Goal: Information Seeking & Learning: Find specific page/section

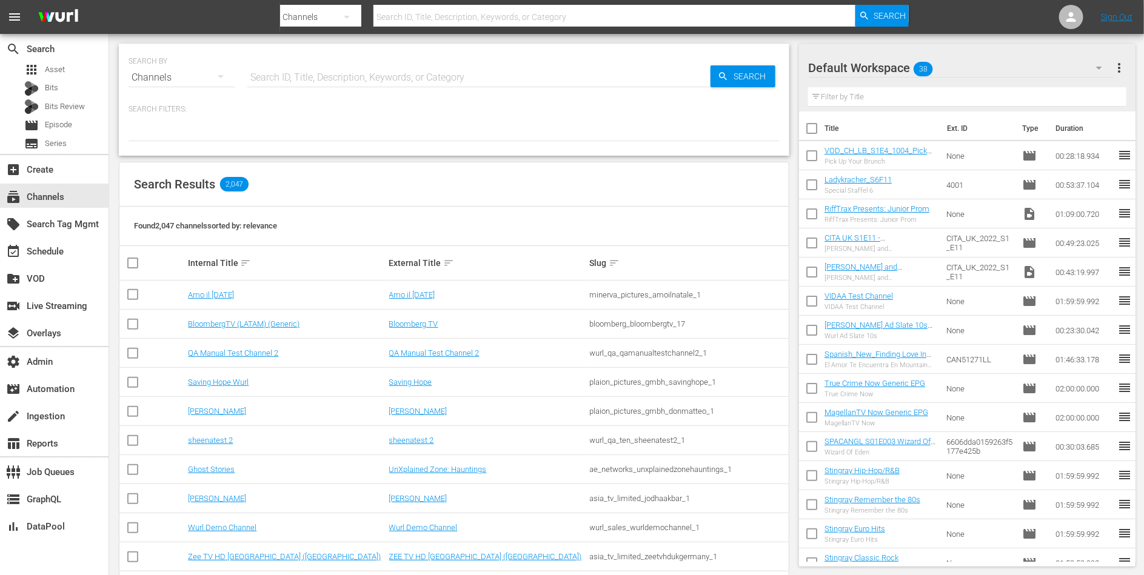
click at [519, 130] on div at bounding box center [453, 131] width 651 height 21
click at [593, 137] on div at bounding box center [453, 131] width 651 height 21
click at [573, 77] on input "text" at bounding box center [478, 77] width 463 height 29
type input "bobn"
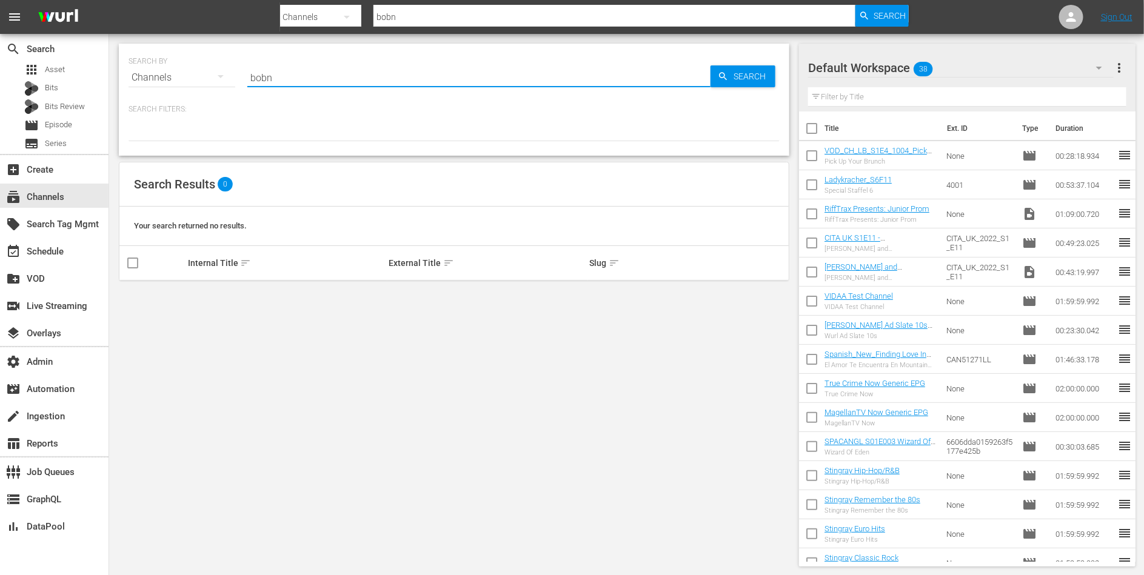
type input "bob ross"
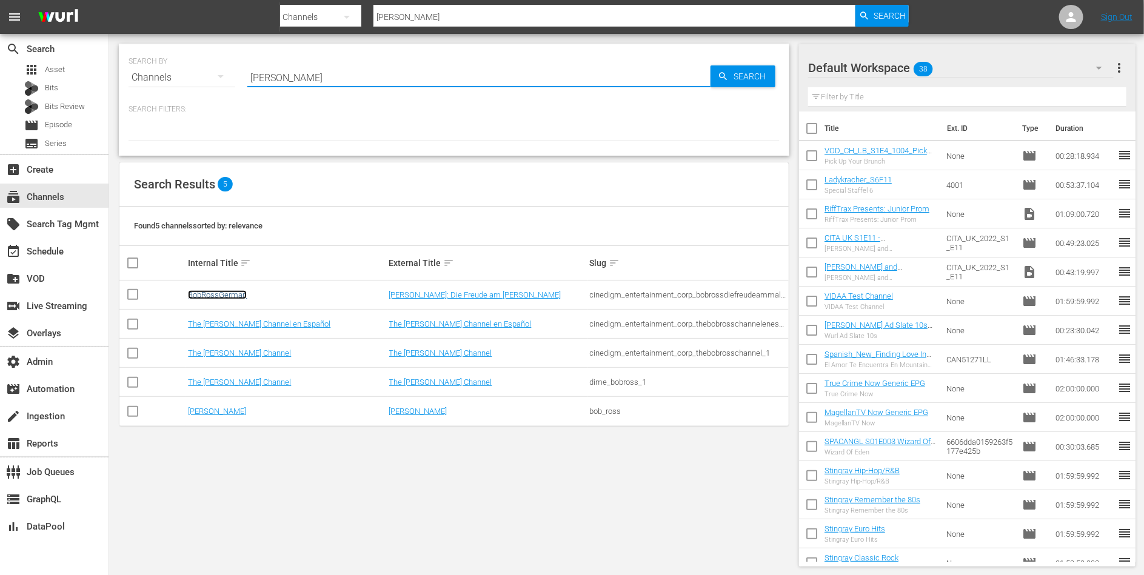
click at [217, 291] on link "BobRossGerman" at bounding box center [217, 294] width 59 height 9
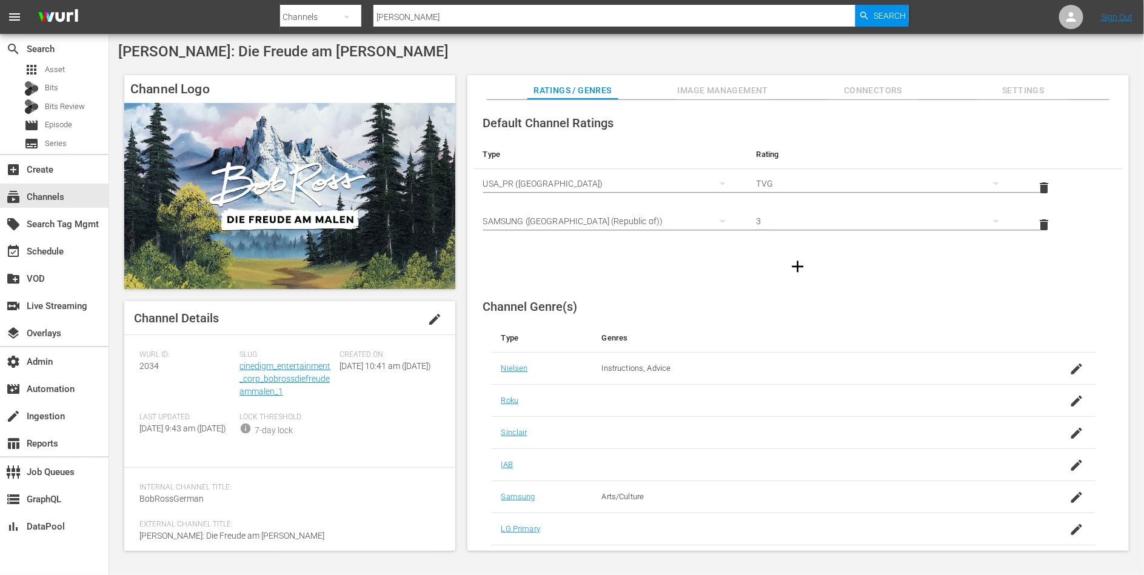
click at [271, 372] on div "Slug: cinedigm_entertainment_corp_bobrossdiefreudeammalen_1" at bounding box center [289, 381] width 100 height 62
click at [282, 377] on link "cinedigm_entertainment_corp_bobrossdiefreudeammalen_1" at bounding box center [284, 378] width 91 height 35
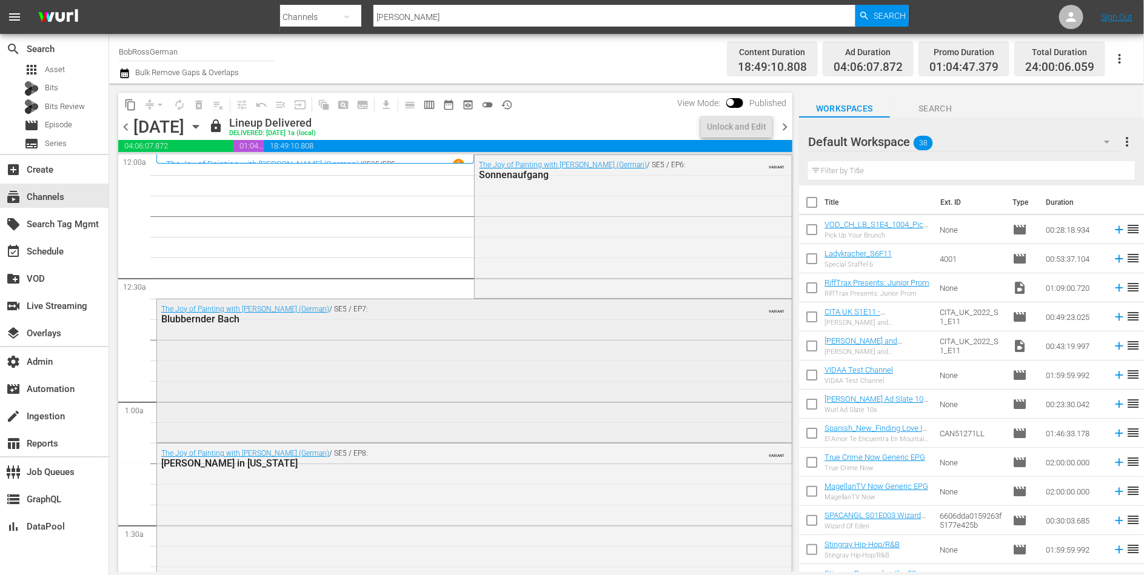
click at [268, 364] on div "The Joy of Painting with Bob Ross (German) / SE5 / EP7: Blubbernder Bach VARIANT" at bounding box center [474, 369] width 634 height 141
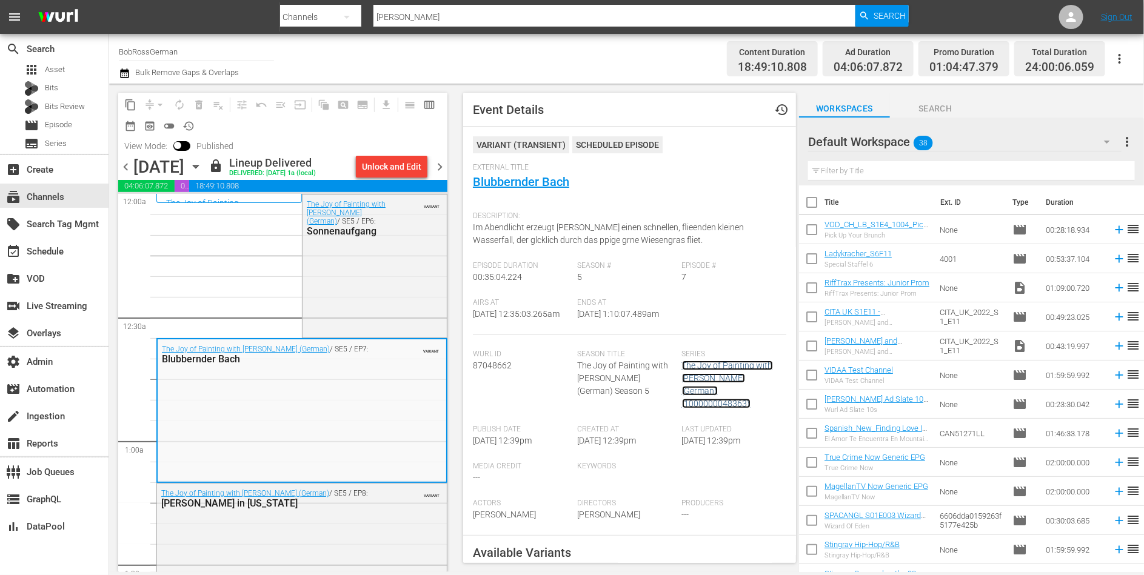
click at [695, 393] on link "The Joy of Painting with Bob Ross (German) (1000000048363)" at bounding box center [727, 385] width 91 height 48
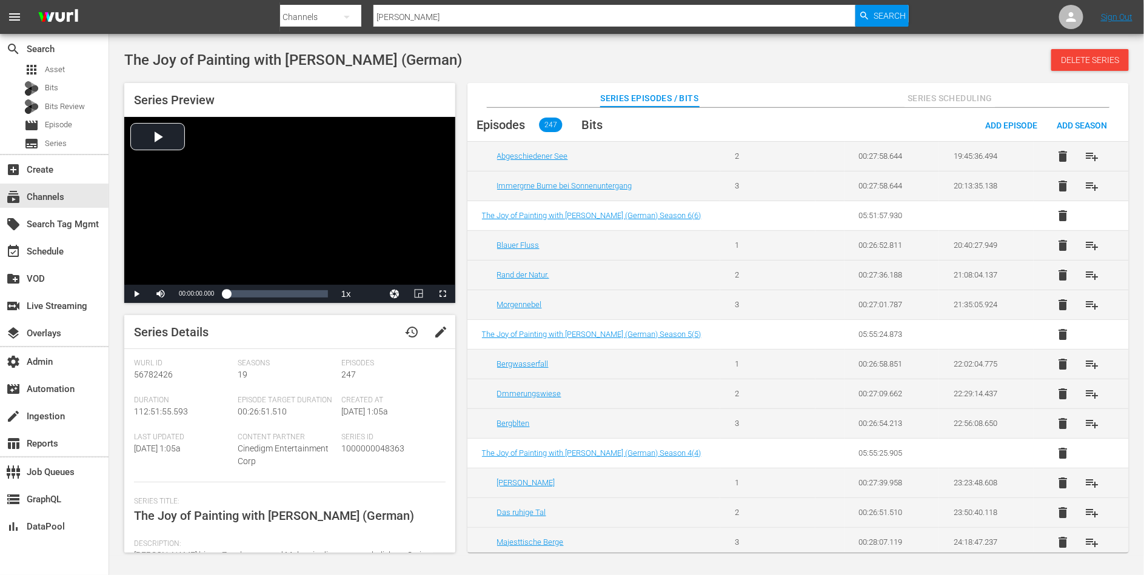
scroll to position [1952, 0]
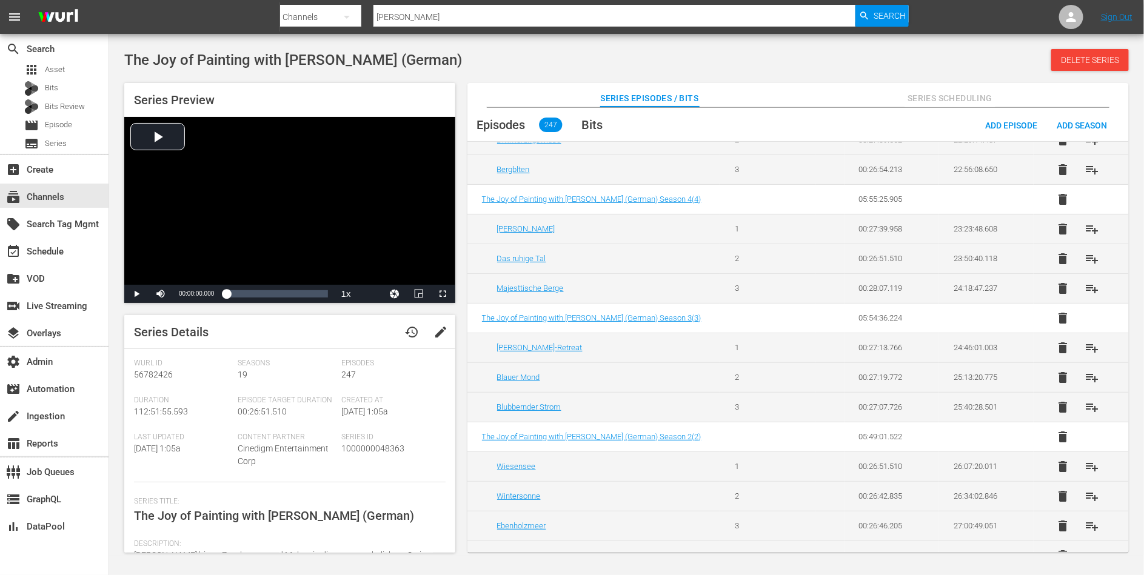
click at [514, 125] on span "Episodes" at bounding box center [501, 125] width 48 height 15
click at [591, 119] on span "Bits" at bounding box center [592, 125] width 21 height 15
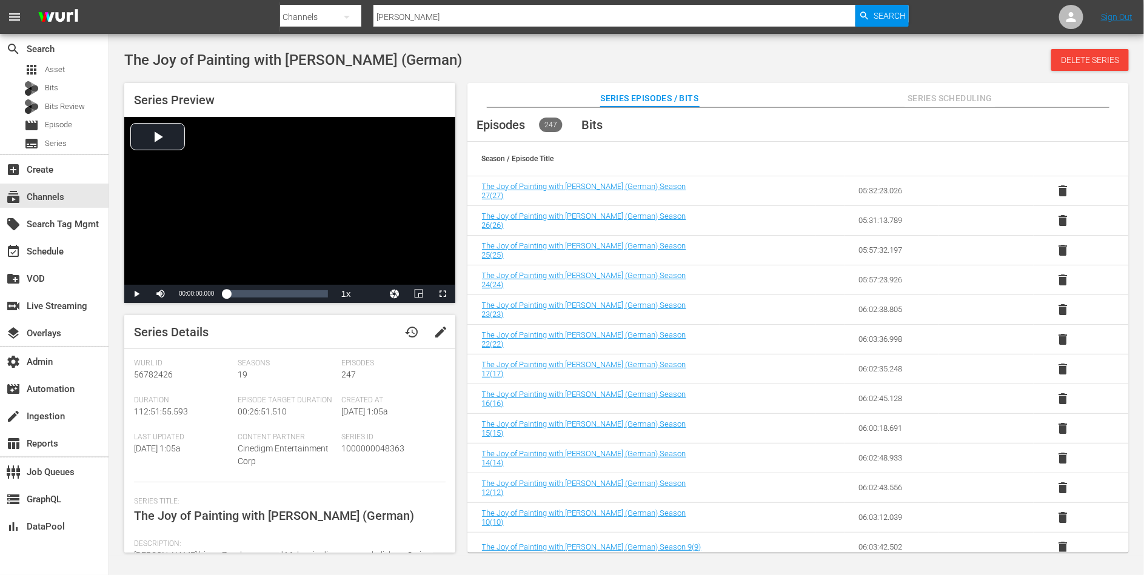
click at [590, 121] on span "Bits" at bounding box center [592, 125] width 21 height 15
click at [539, 190] on span "The Joy of Painting with Bob Ross (German) Season 27 ( 27 )" at bounding box center [584, 191] width 204 height 18
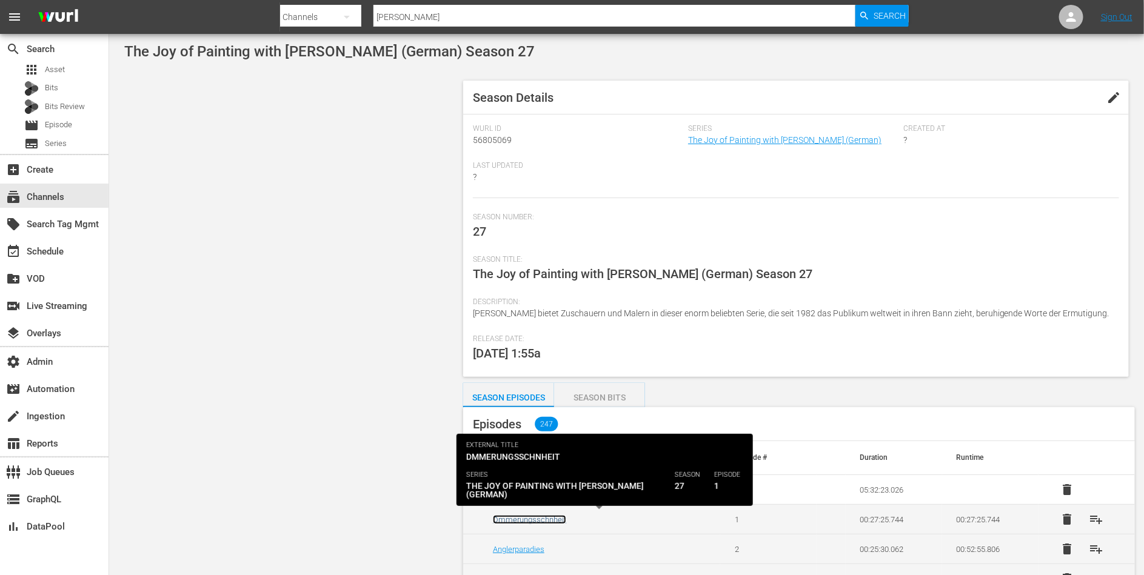
click at [554, 518] on link "Dmmerungsschnheit" at bounding box center [529, 519] width 73 height 9
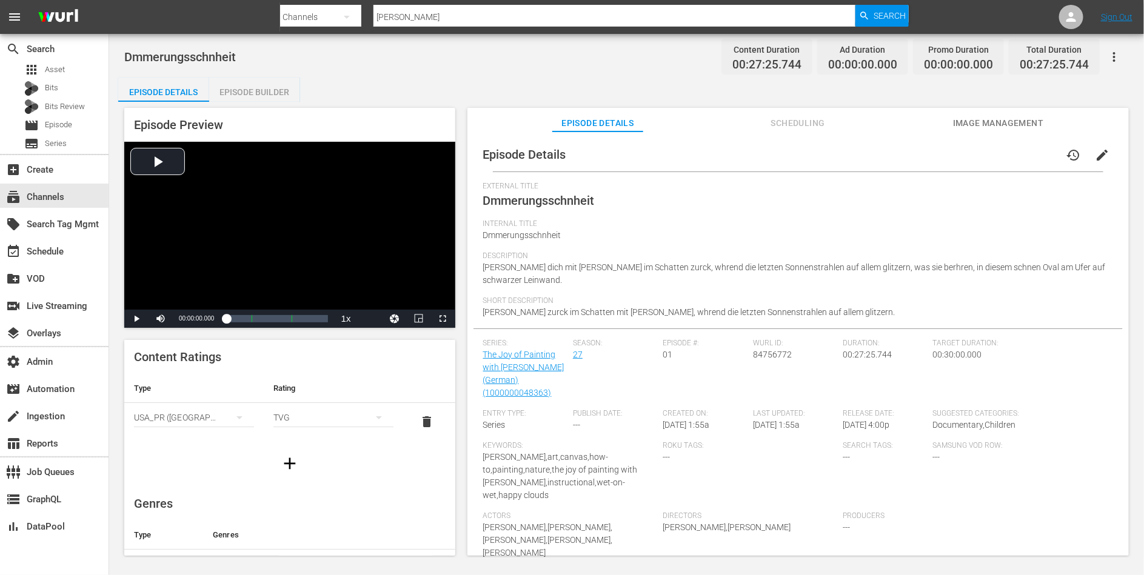
click at [269, 90] on div "Episode Builder" at bounding box center [254, 92] width 91 height 29
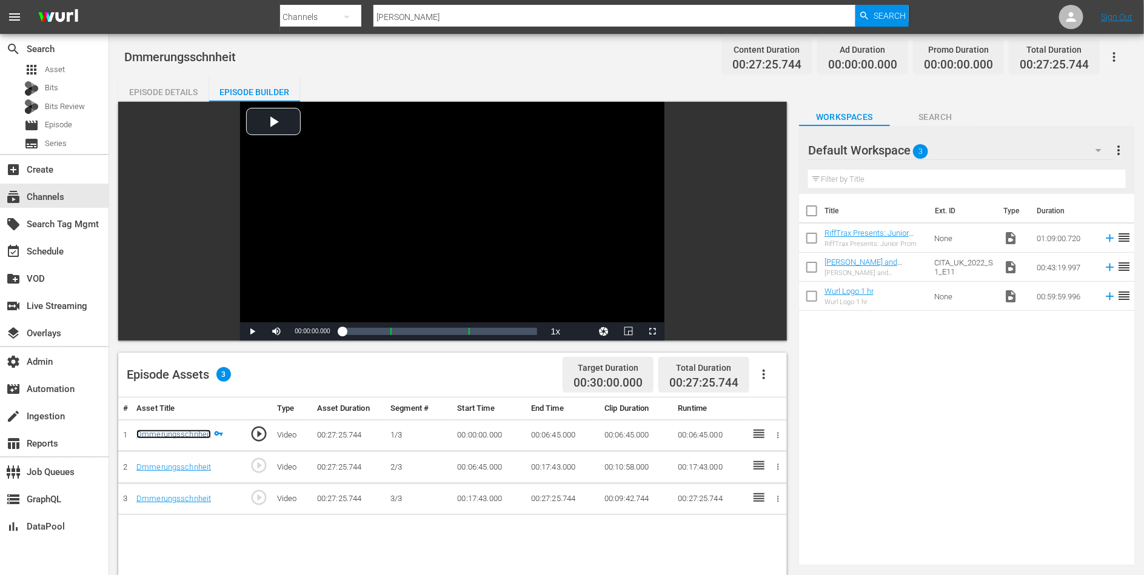
click at [187, 431] on link "Dmmerungsschnheit" at bounding box center [173, 434] width 75 height 9
click at [163, 84] on div "Episode Details" at bounding box center [163, 92] width 91 height 29
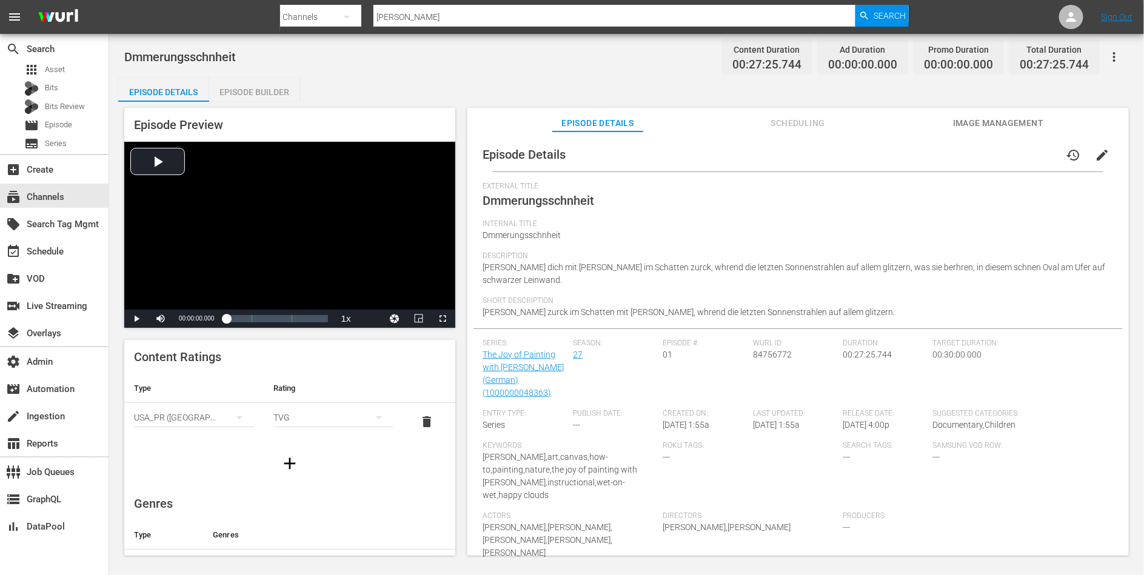
scroll to position [5, 0]
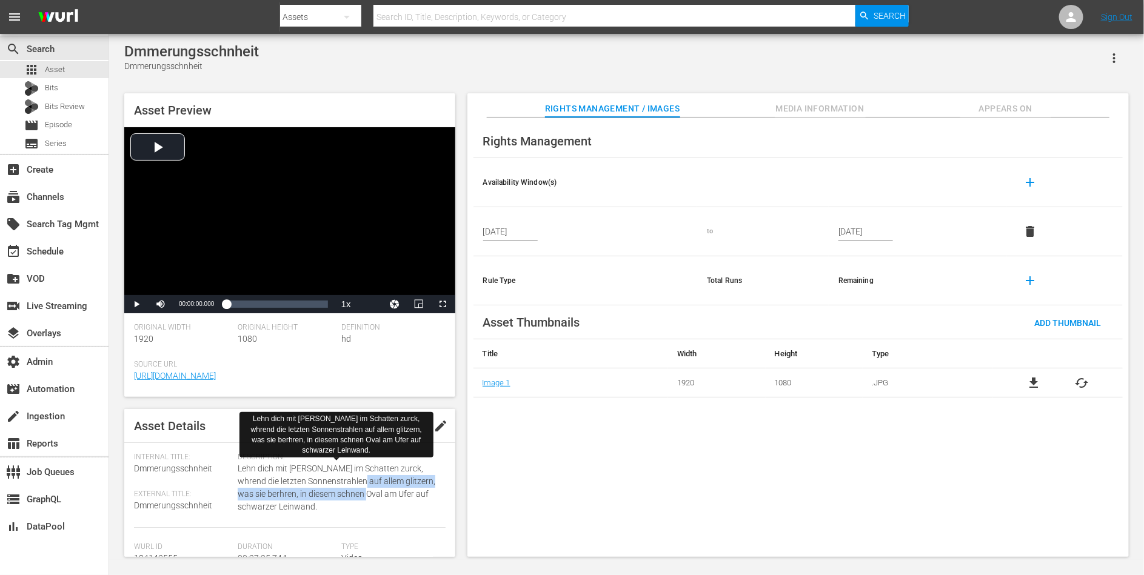
drag, startPoint x: 353, startPoint y: 498, endPoint x: 353, endPoint y: 476, distance: 21.8
click at [353, 476] on span "Lehn dich mit [PERSON_NAME] im Schatten zurck, whrend die letzten Sonnenstrahle…" at bounding box center [338, 487] width 201 height 51
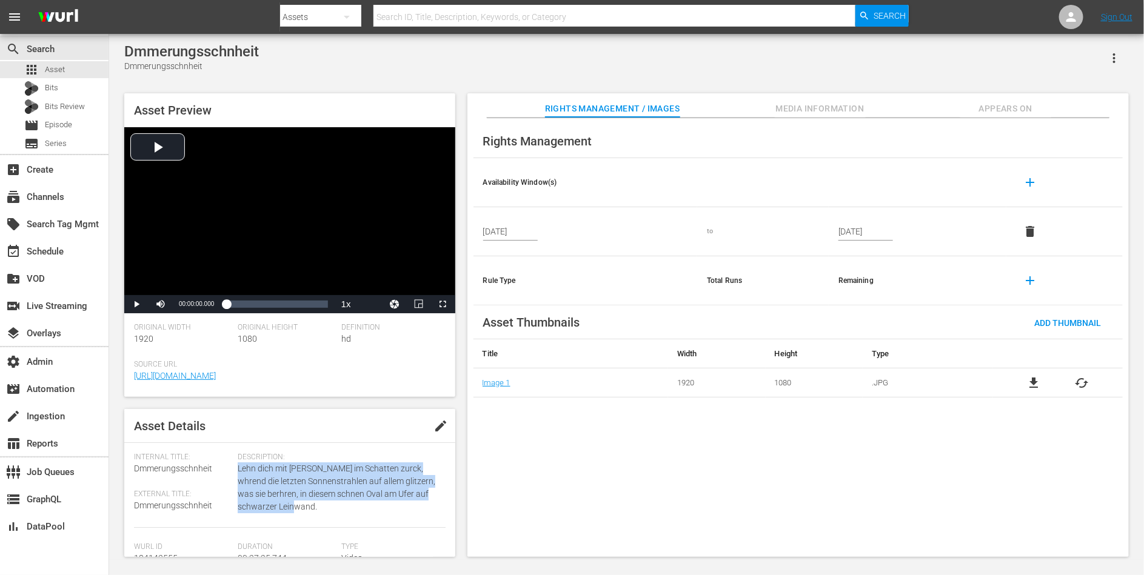
drag, startPoint x: 321, startPoint y: 506, endPoint x: 238, endPoint y: 471, distance: 90.2
click at [238, 470] on span "Lehn dich mit [PERSON_NAME] im Schatten zurck, whrend die letzten Sonnenstrahle…" at bounding box center [338, 487] width 201 height 51
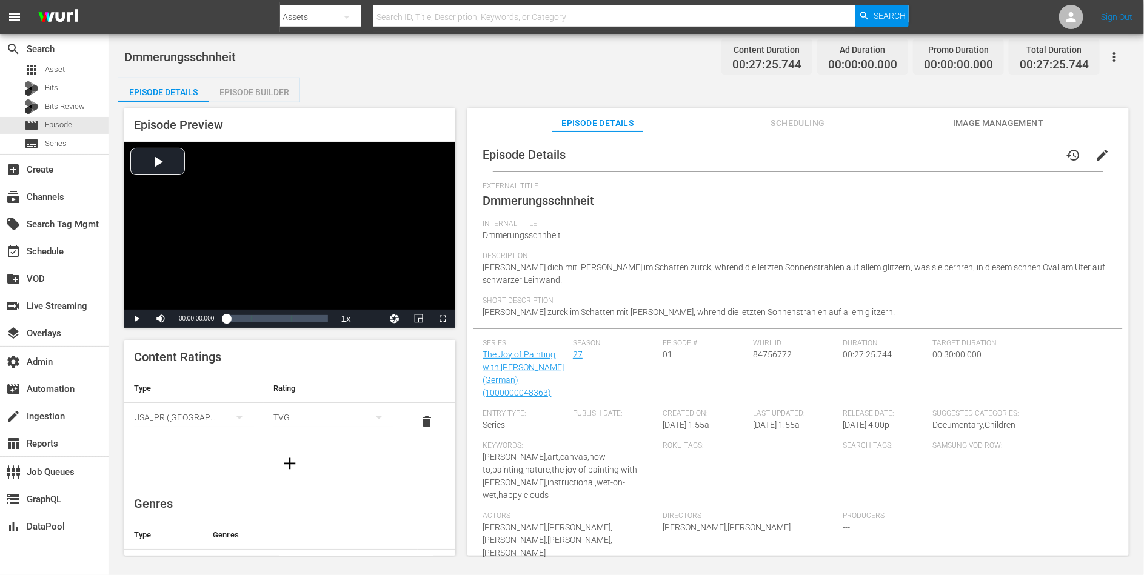
scroll to position [73, 0]
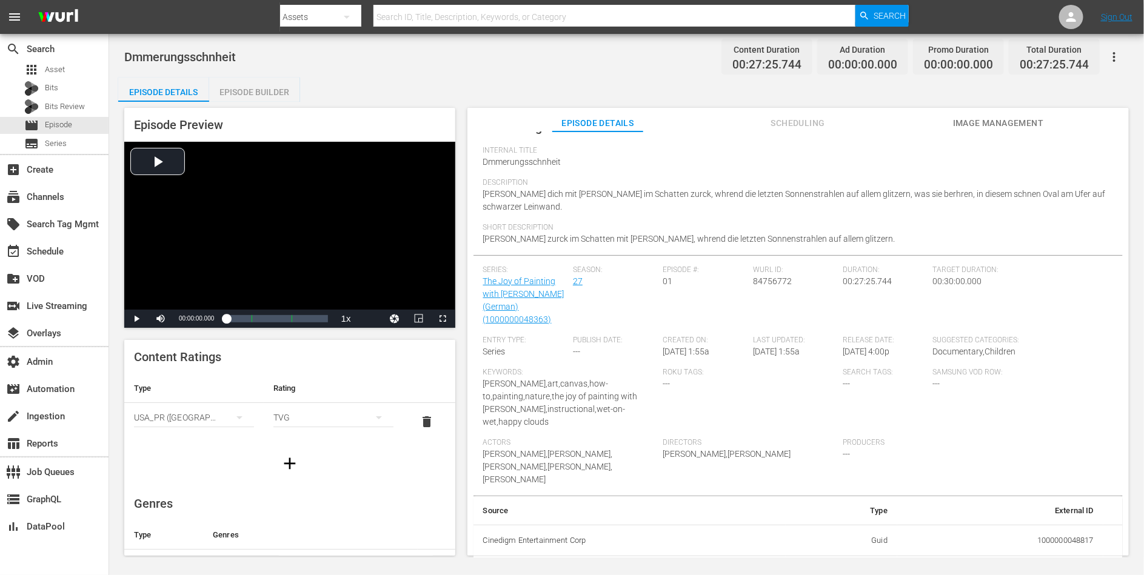
click at [1048, 525] on td "1000000048817" at bounding box center [1000, 541] width 206 height 32
copy td "1000000048817"
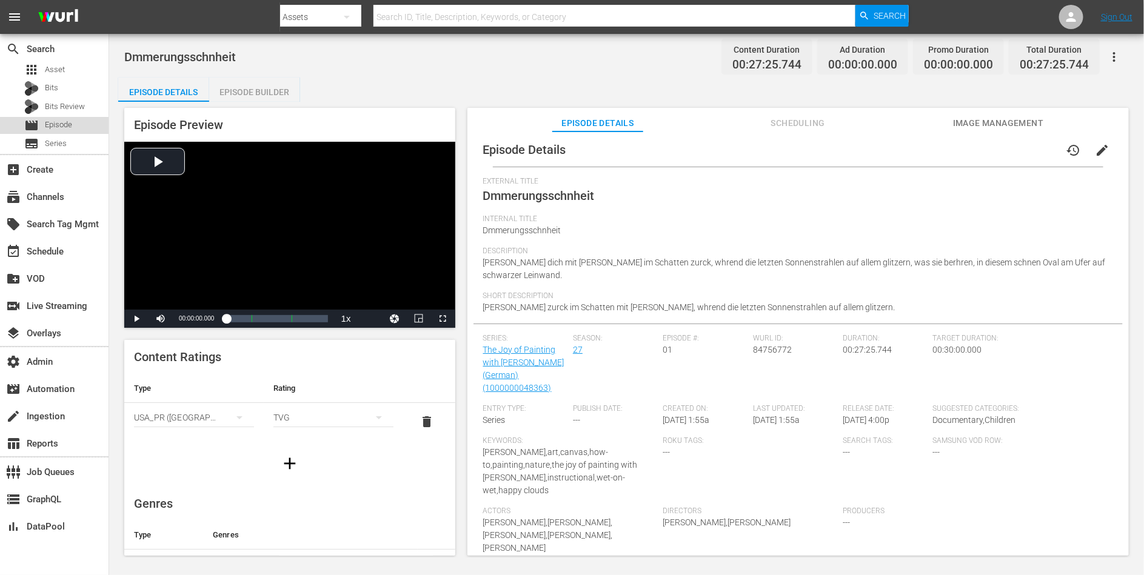
click at [65, 118] on div "movie Episode" at bounding box center [48, 125] width 48 height 17
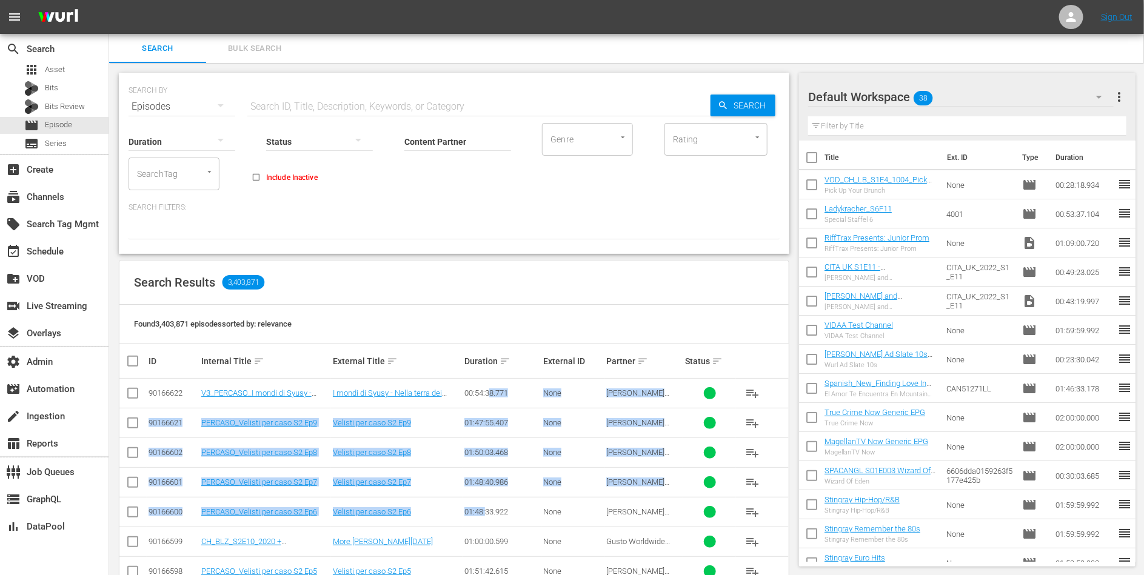
drag, startPoint x: 487, startPoint y: 392, endPoint x: 487, endPoint y: 513, distance: 120.6
click at [487, 513] on div "01:48:33.922" at bounding box center [501, 511] width 75 height 9
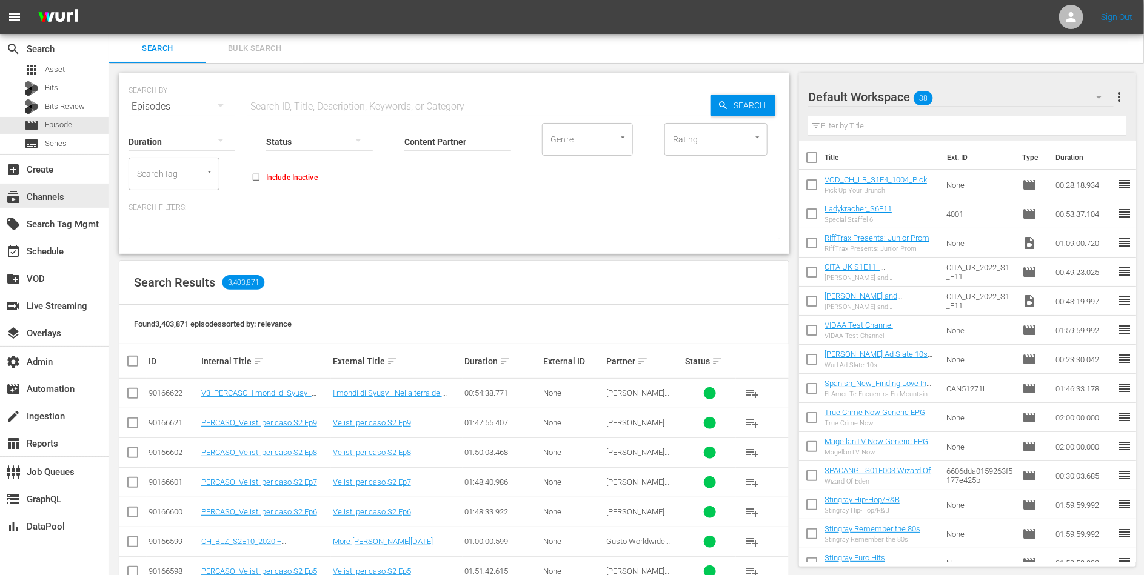
click at [53, 208] on div "subscriptions Channels" at bounding box center [54, 195] width 108 height 27
click at [53, 204] on div "subscriptions Channels" at bounding box center [54, 196] width 108 height 24
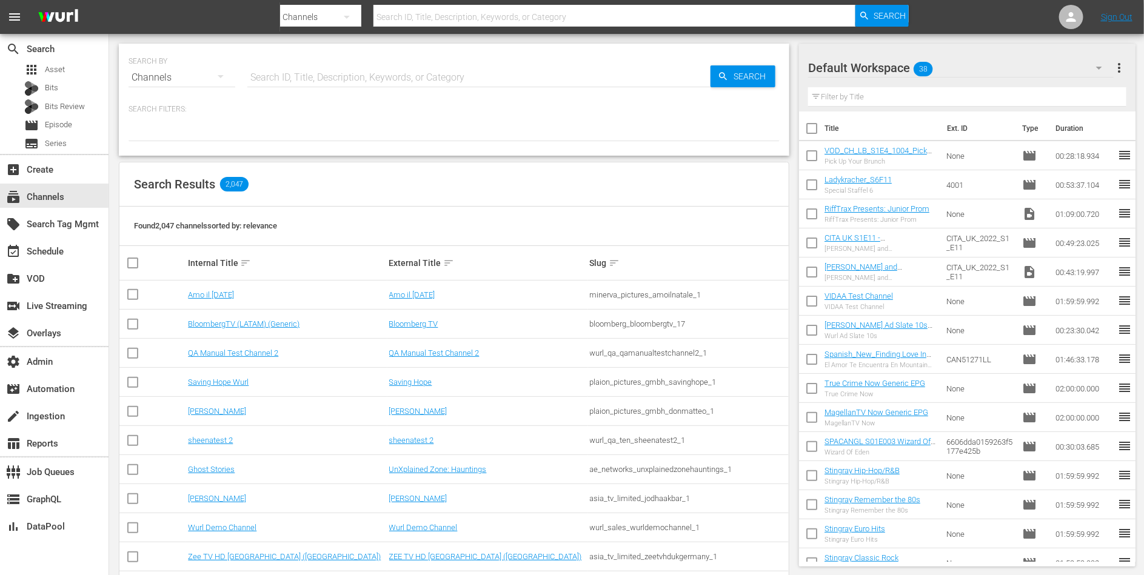
click at [324, 87] on hr at bounding box center [478, 87] width 463 height 1
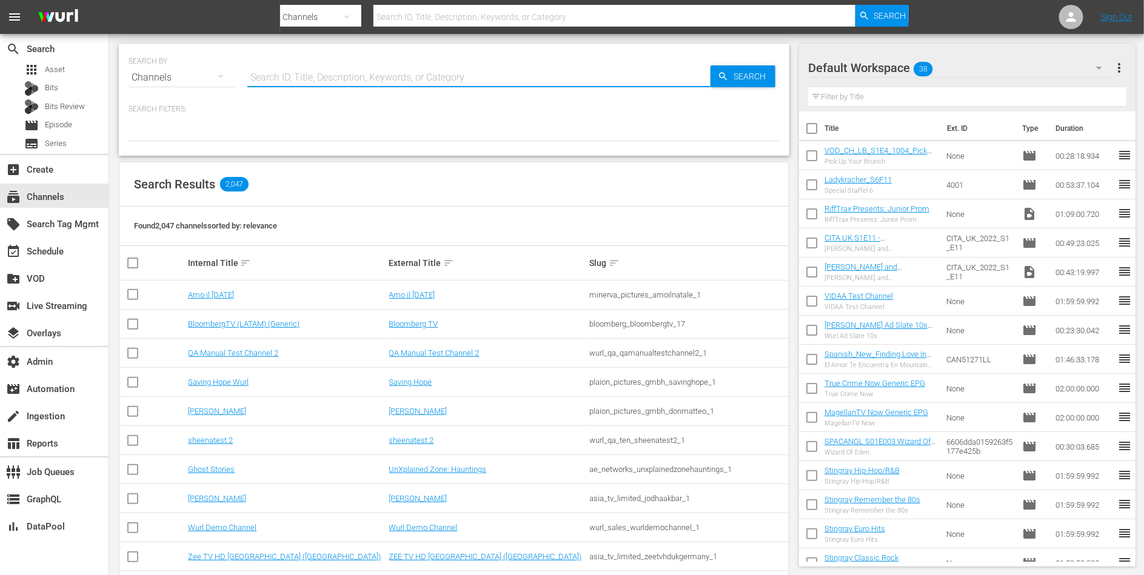
click at [330, 81] on input "text" at bounding box center [478, 77] width 463 height 29
type input "bob ross"
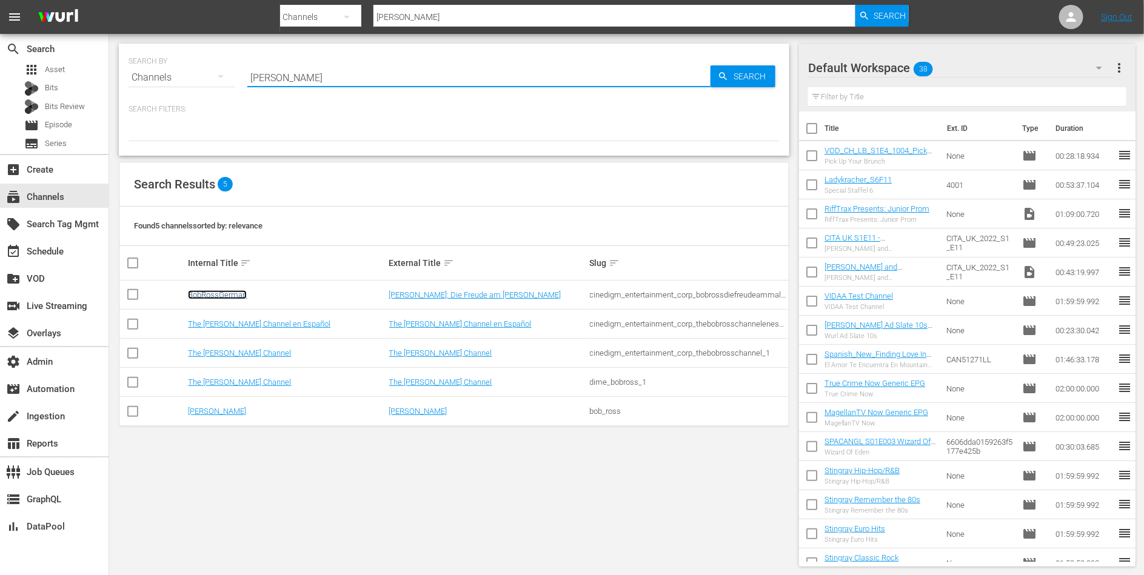
click at [234, 296] on link "BobRossGerman" at bounding box center [217, 294] width 59 height 9
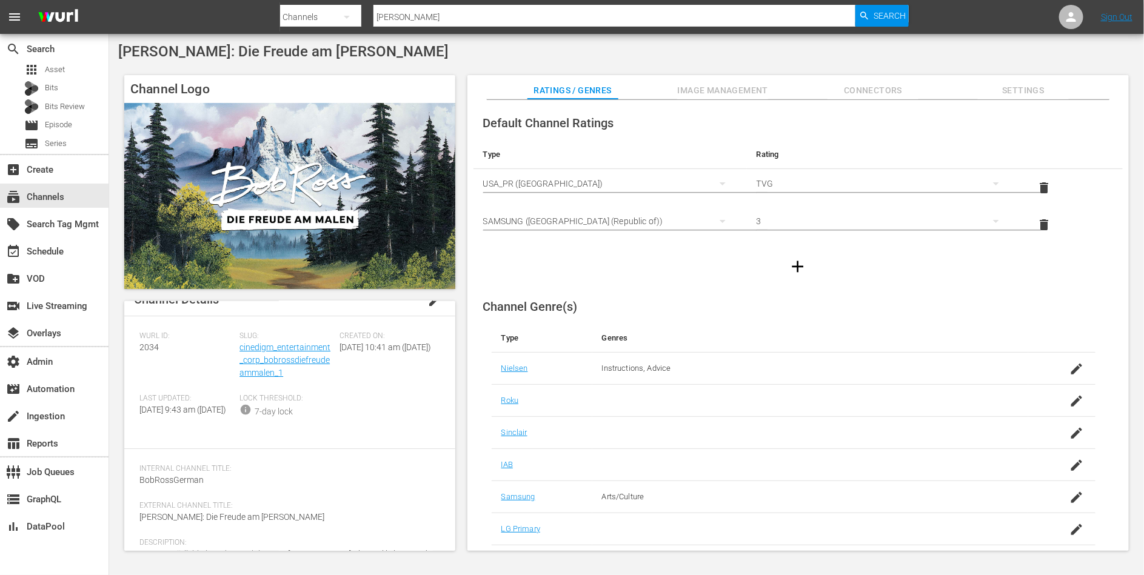
scroll to position [17, 0]
click at [259, 364] on link "cinedigm_entertainment_corp_bobrossdiefreudeammalen_1" at bounding box center [284, 361] width 91 height 35
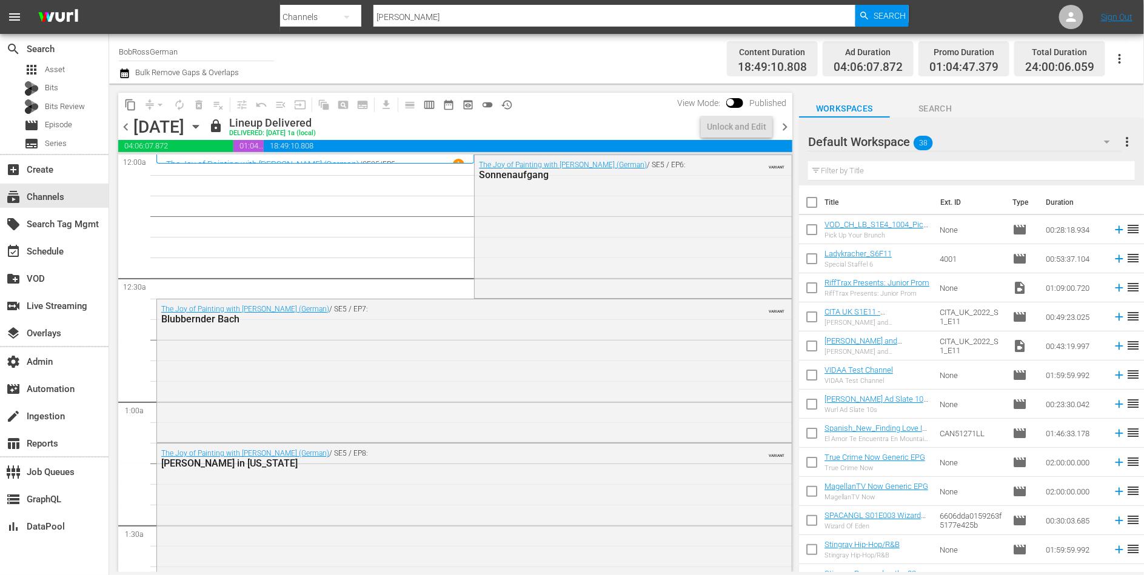
click at [259, 364] on div "The Joy of Painting with Bob Ross (German) / SE5 / EP7: Blubbernder Bach VARIANT" at bounding box center [474, 369] width 634 height 141
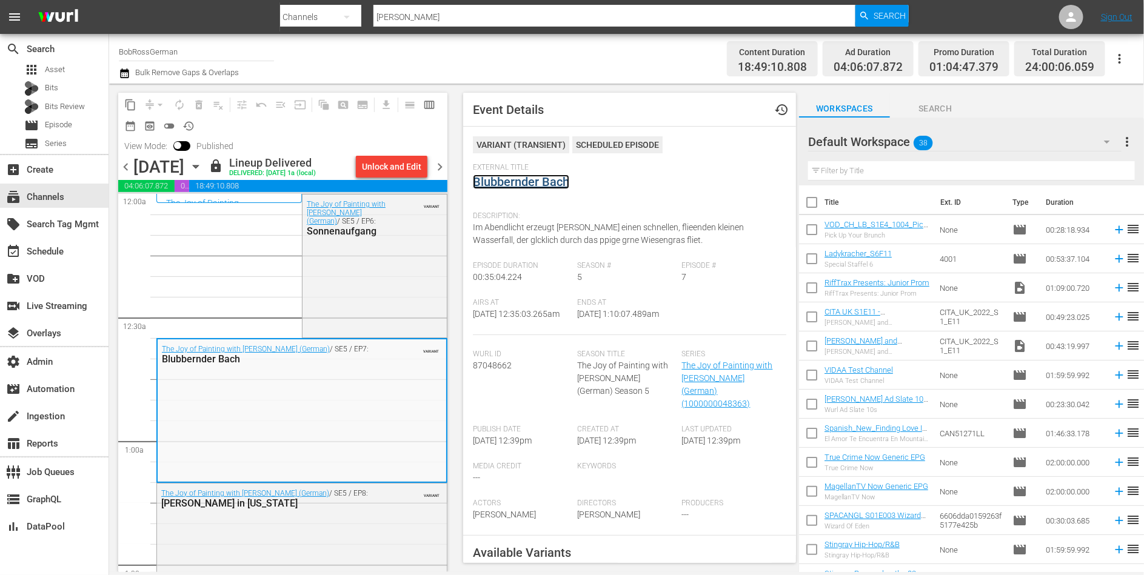
click at [545, 178] on link "Blubbernder Bach" at bounding box center [521, 182] width 96 height 15
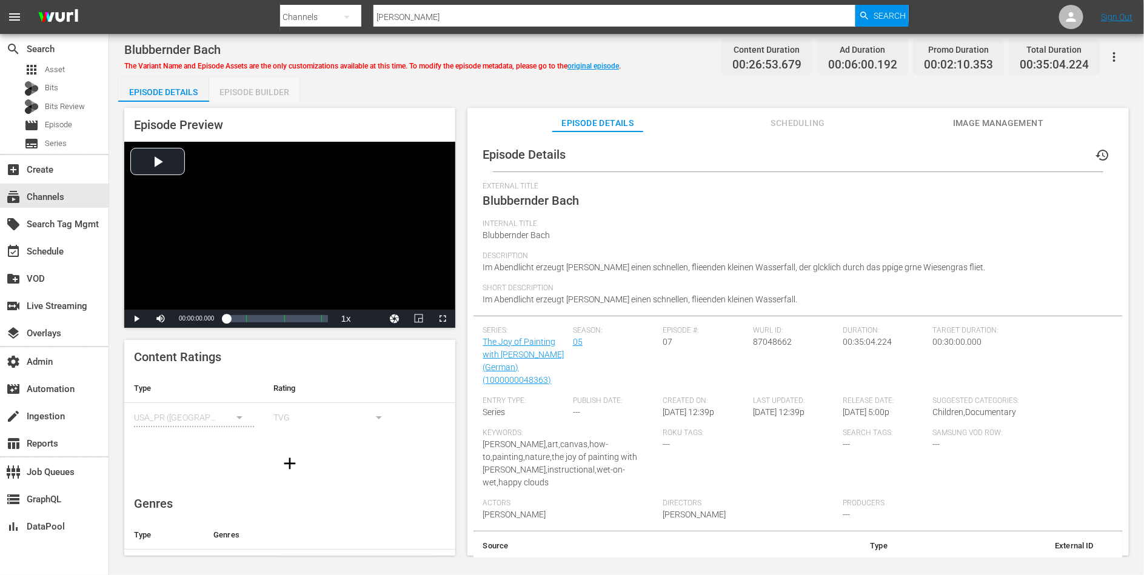
click at [248, 95] on div "Episode Builder" at bounding box center [254, 92] width 91 height 29
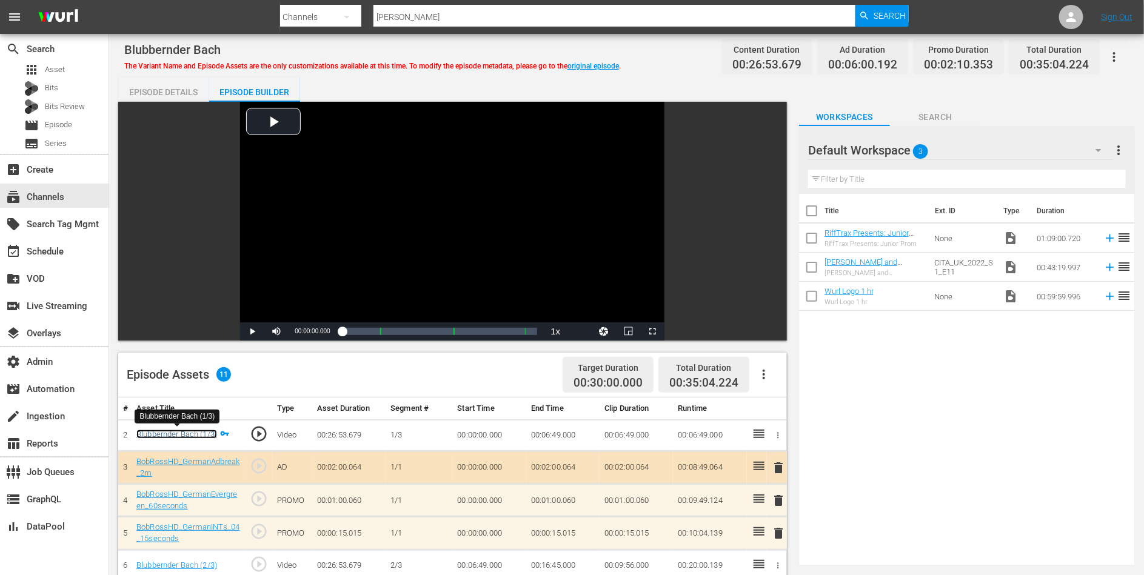
click at [187, 431] on link "Blubbernder Bach (1/3)" at bounding box center [176, 434] width 81 height 9
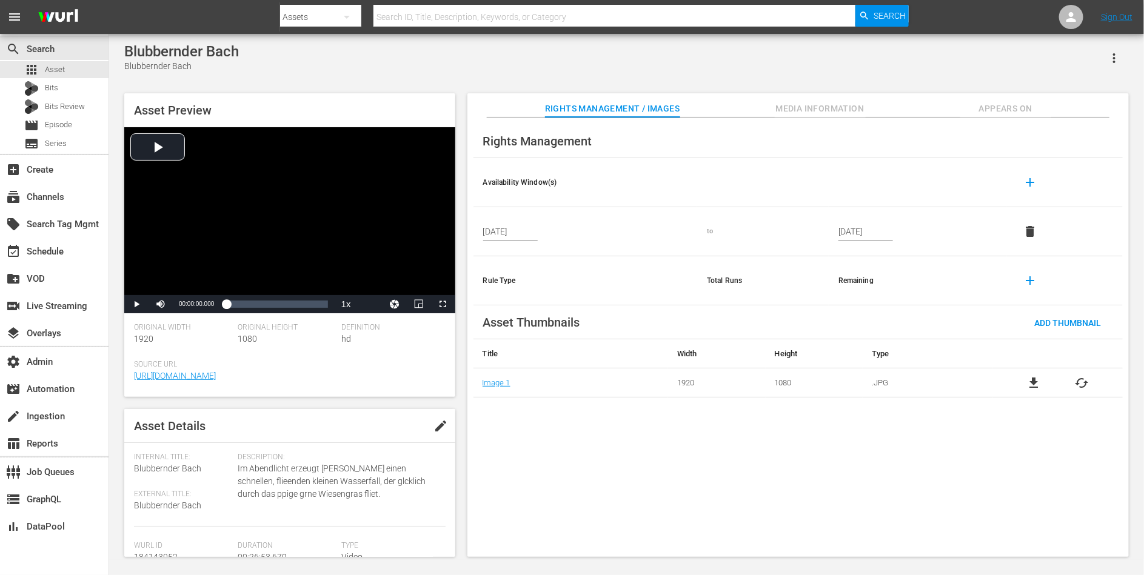
click at [826, 106] on span "Media Information" at bounding box center [819, 108] width 91 height 15
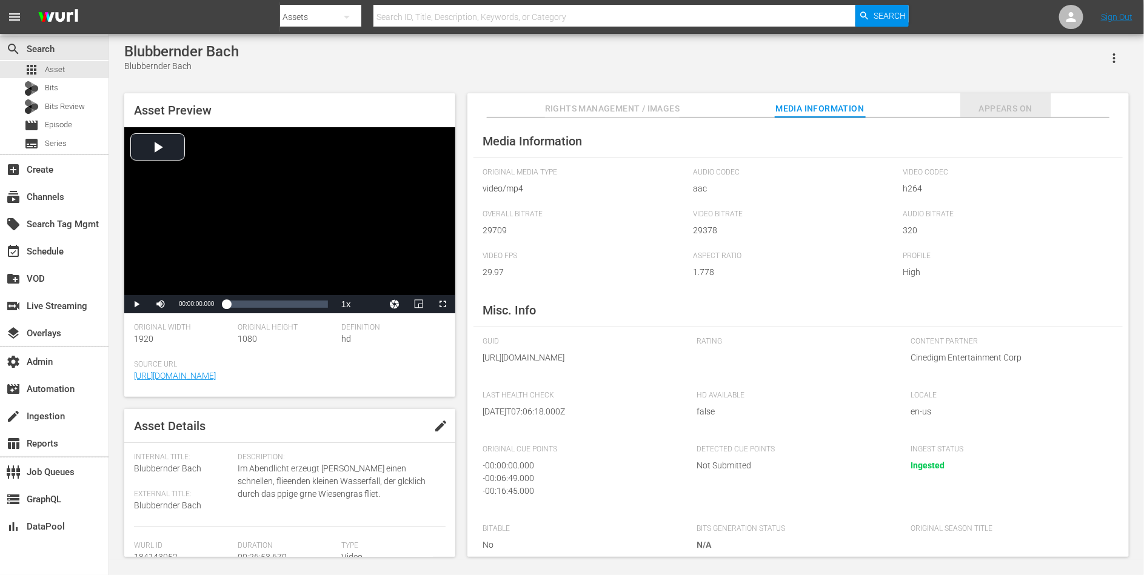
click at [973, 104] on span "Appears On" at bounding box center [1005, 108] width 91 height 15
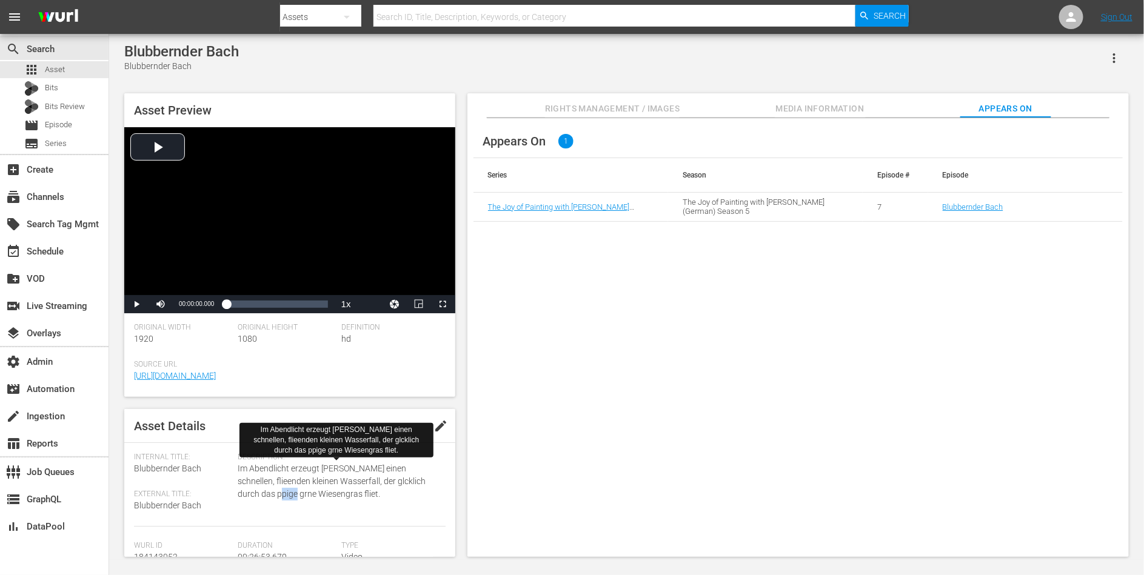
drag, startPoint x: 258, startPoint y: 496, endPoint x: 274, endPoint y: 496, distance: 15.8
click at [274, 496] on span "Im Abendlicht erzeugt Bob Ross einen schnellen, flieenden kleinen Wasserfall, d…" at bounding box center [338, 481] width 201 height 38
drag, startPoint x: 236, startPoint y: 496, endPoint x: 269, endPoint y: 496, distance: 33.3
click at [269, 496] on div "Internal Title: Blubbernder Bach External Title: Blubbernder Bach Description: …" at bounding box center [289, 490] width 311 height 74
click at [269, 496] on span "Im Abendlicht erzeugt Bob Ross einen schnellen, flieenden kleinen Wasserfall, d…" at bounding box center [338, 481] width 201 height 38
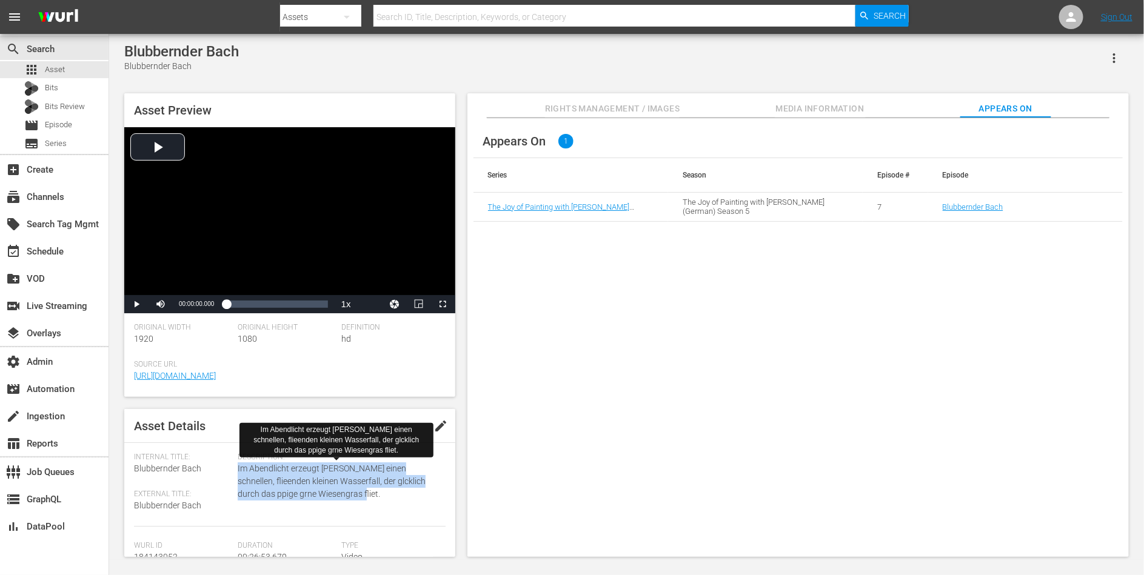
drag, startPoint x: 347, startPoint y: 493, endPoint x: 236, endPoint y: 474, distance: 111.9
click at [238, 474] on span "Im Abendlicht erzeugt Bob Ross einen schnellen, flieenden kleinen Wasserfall, d…" at bounding box center [338, 481] width 201 height 38
